Goal: Information Seeking & Learning: Learn about a topic

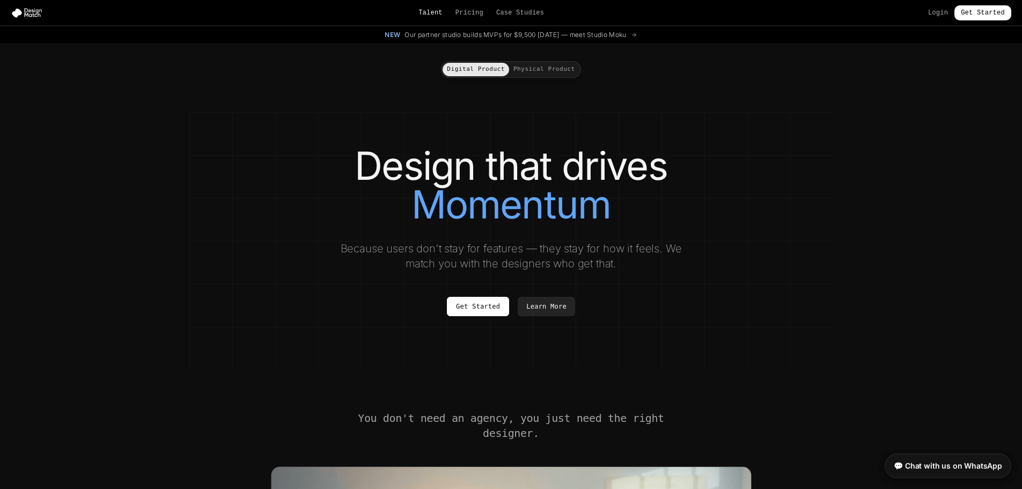
click at [442, 13] on link "Talent" at bounding box center [430, 13] width 24 height 9
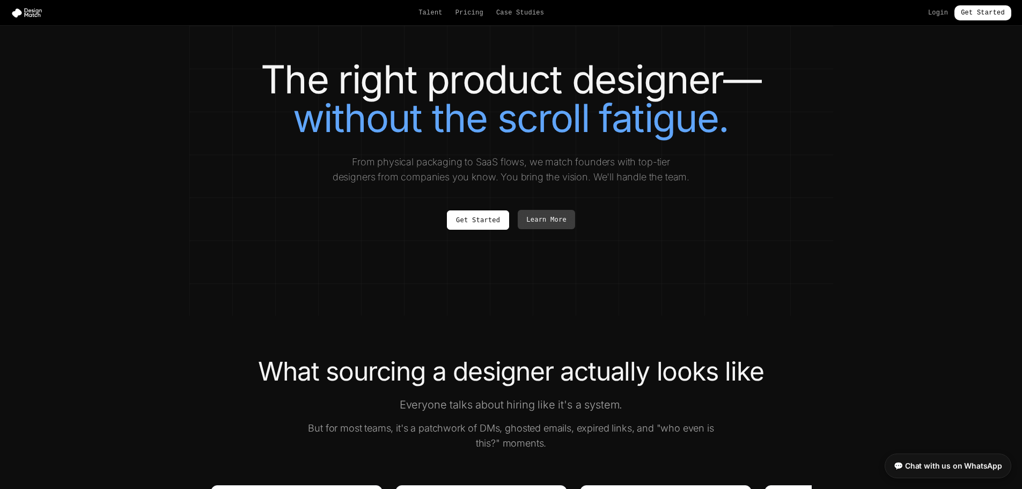
click at [556, 219] on link "Learn More" at bounding box center [546, 219] width 57 height 19
